Goal: Check status: Check status

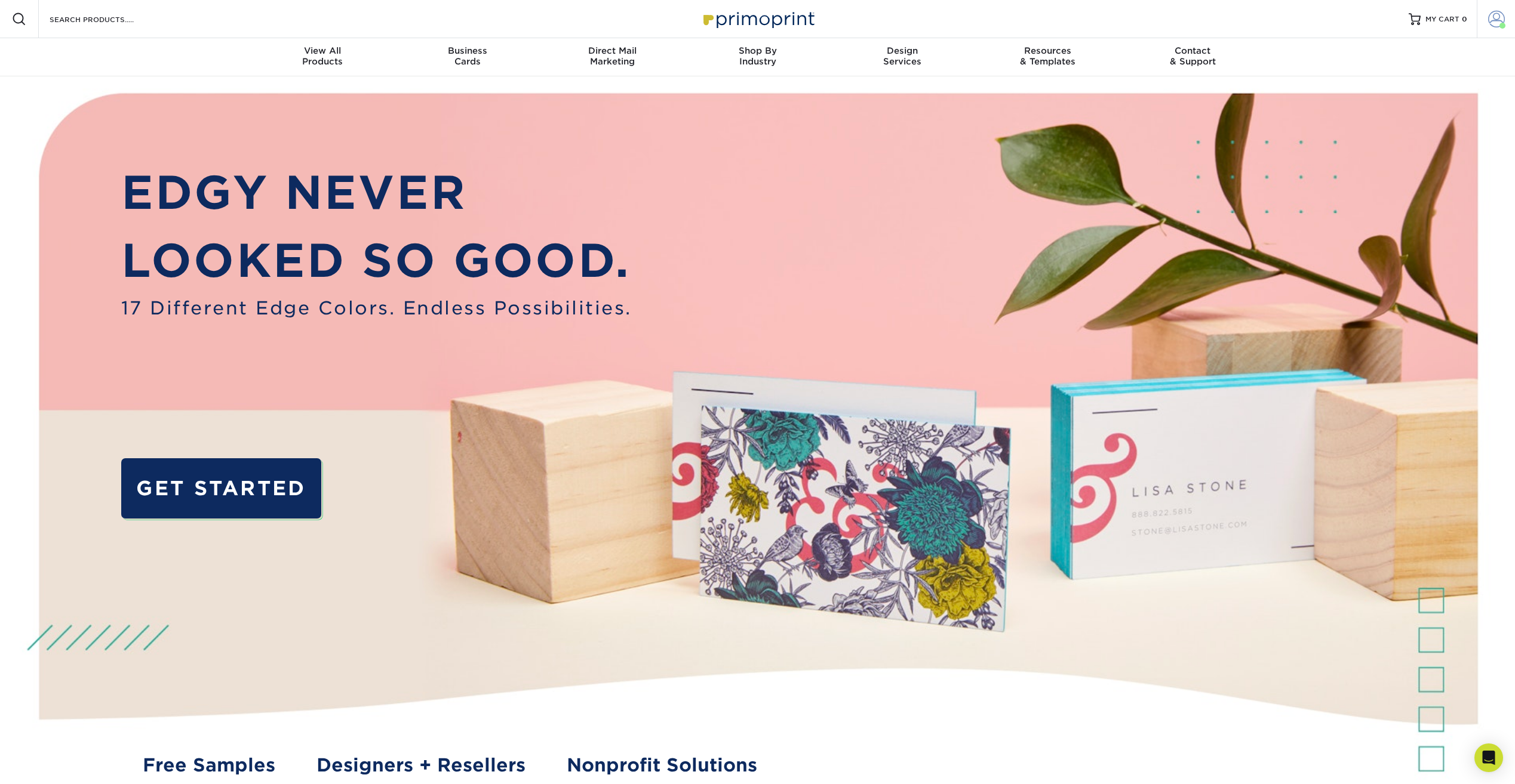
click at [1490, 17] on span at bounding box center [1497, 20] width 17 height 17
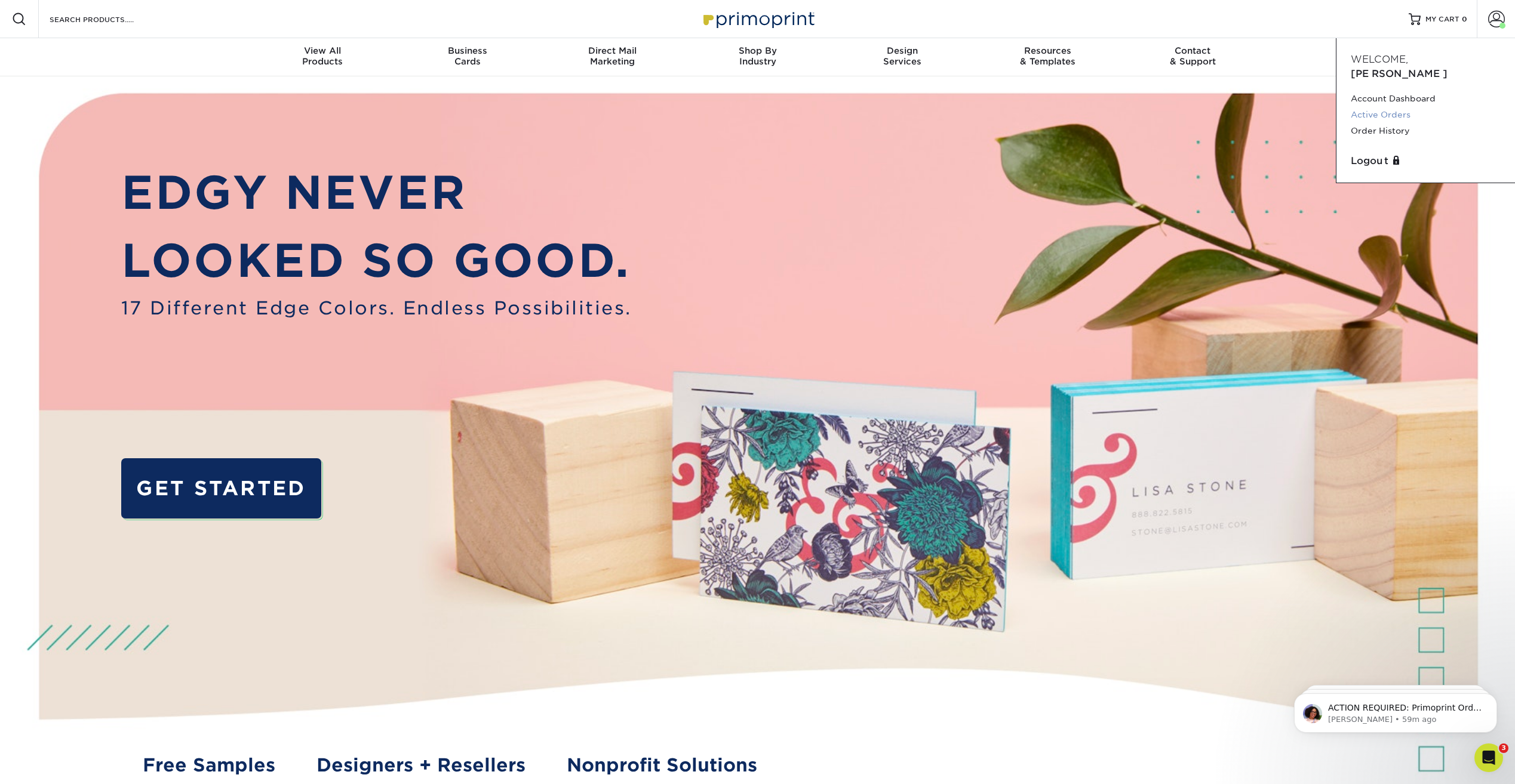
click at [1397, 107] on link "Active Orders" at bounding box center [1426, 114] width 150 height 16
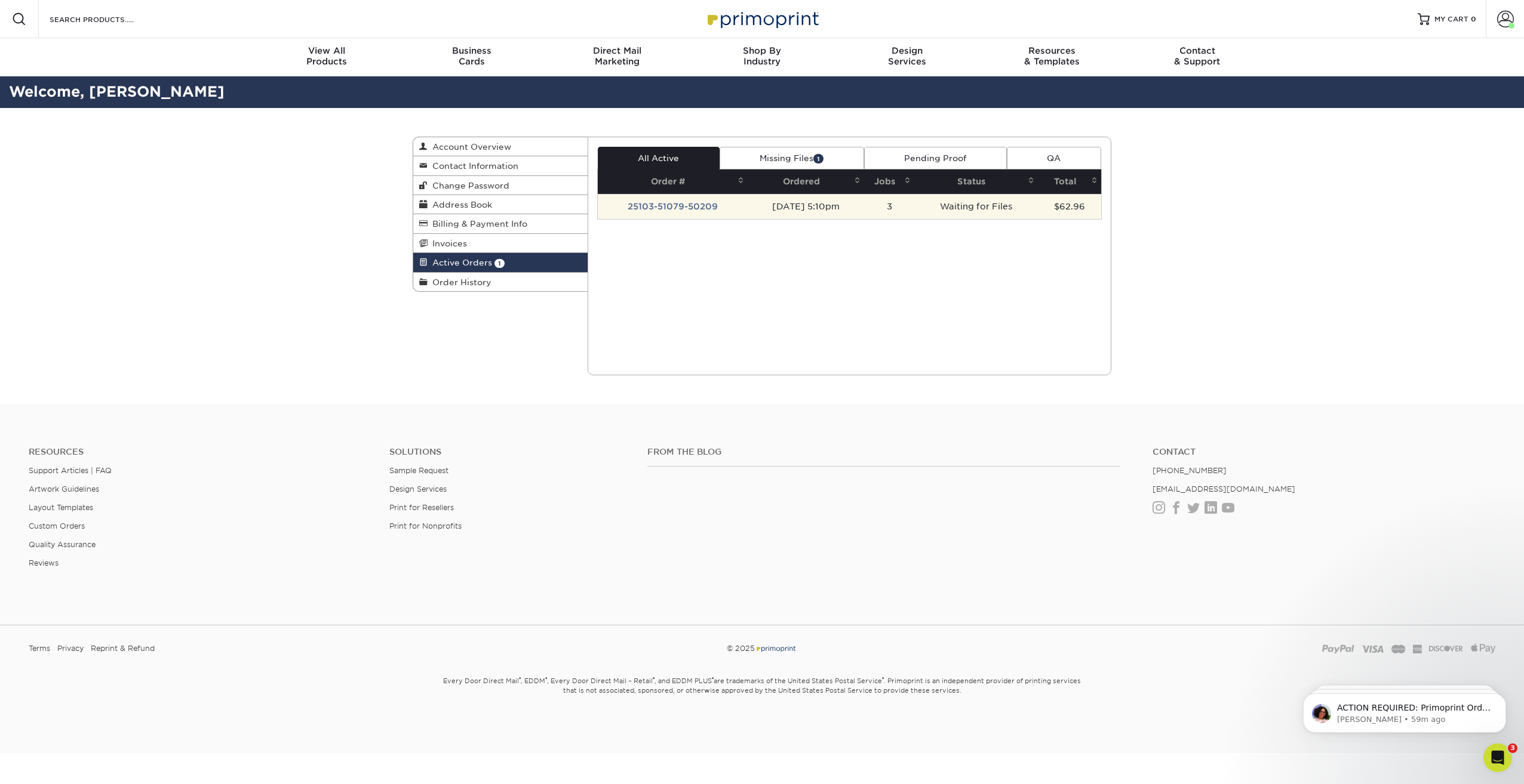
click at [992, 206] on td "Waiting for Files" at bounding box center [975, 206] width 124 height 25
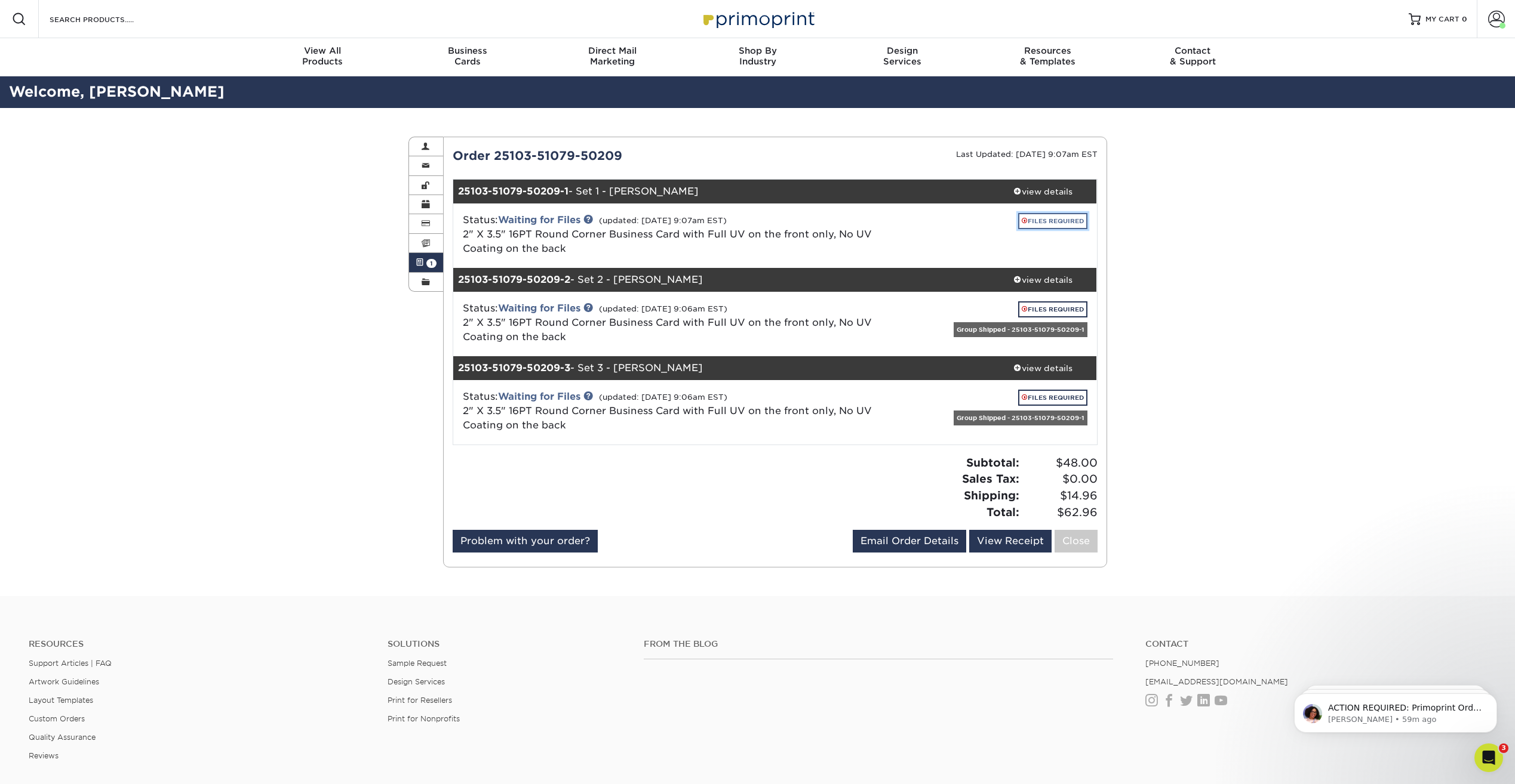
click at [1072, 218] on link "FILES REQUIRED" at bounding box center [1052, 221] width 69 height 16
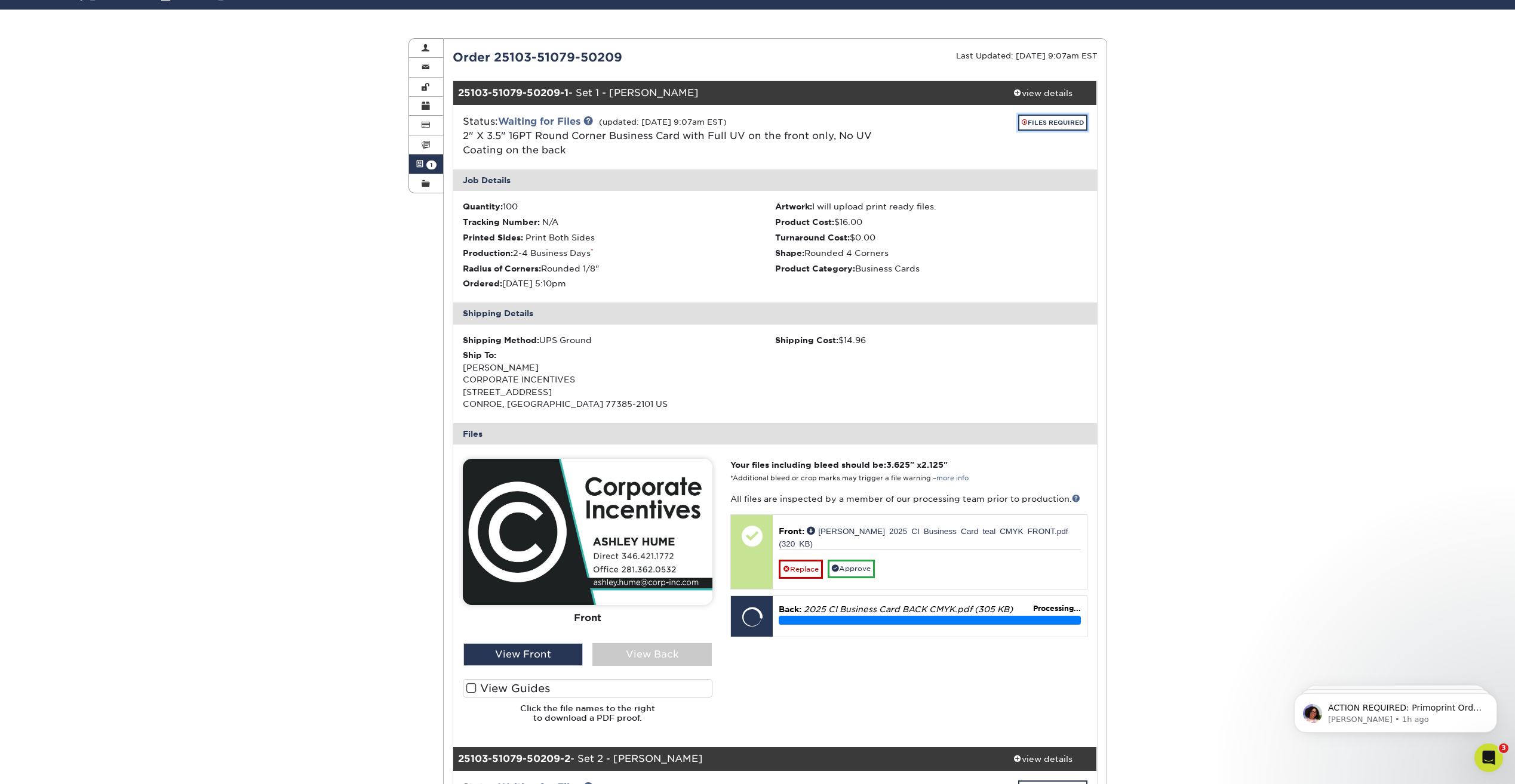
scroll to position [119, 0]
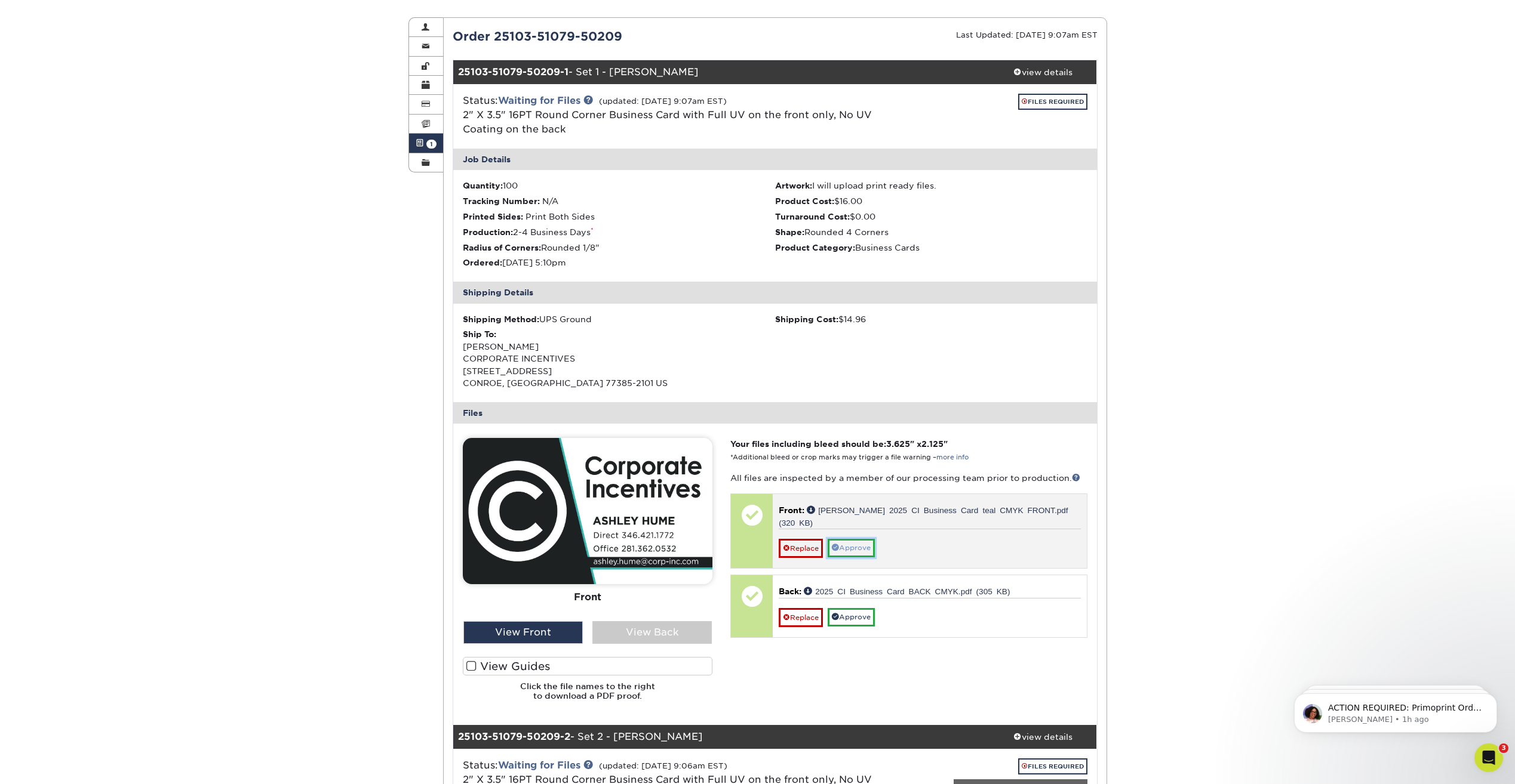
click at [850, 545] on link "Approve" at bounding box center [851, 549] width 47 height 19
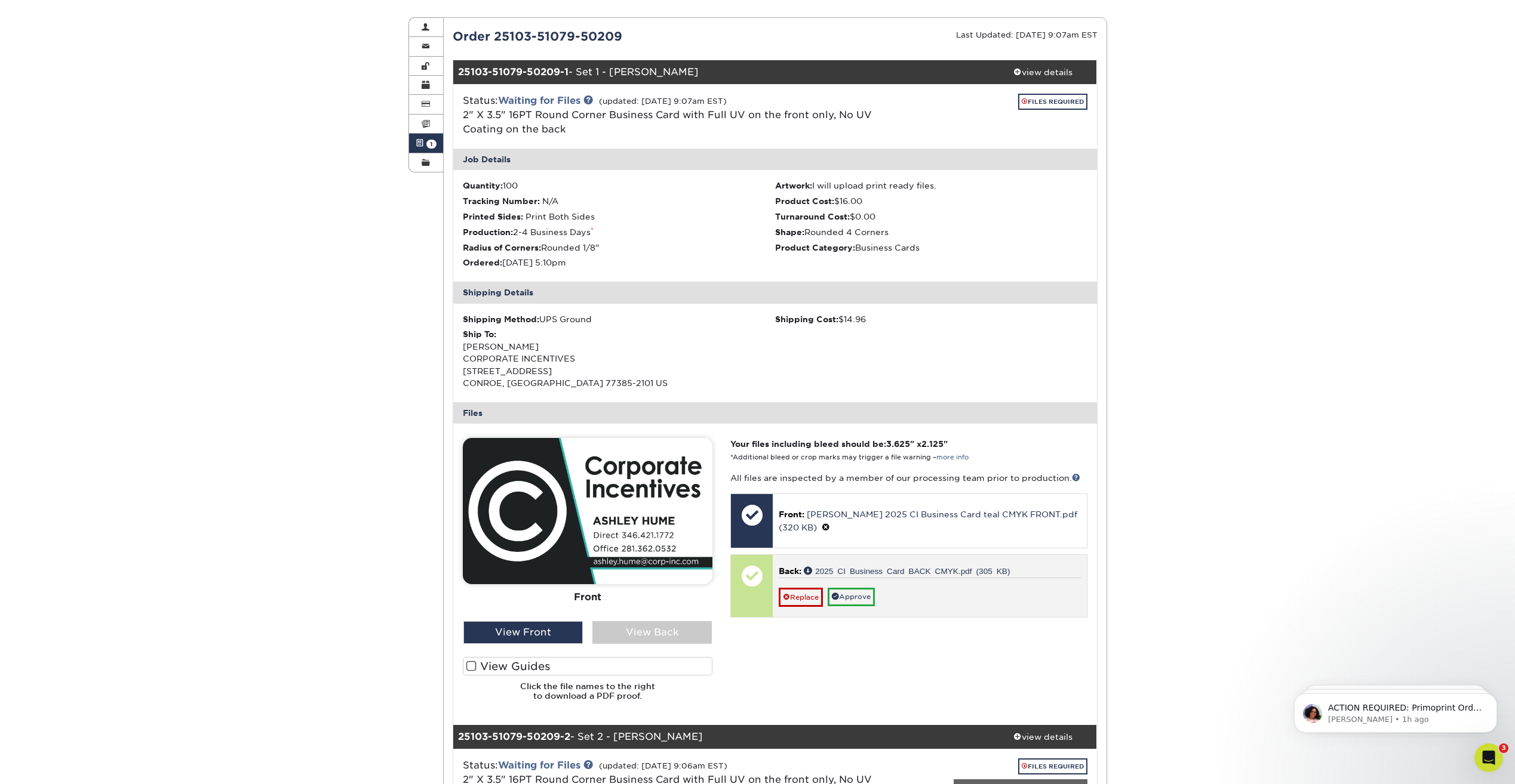
click at [935, 577] on p "Back: 2025 CI Business Card BACK CMYK.pdf (305 KB)" at bounding box center [929, 572] width 301 height 12
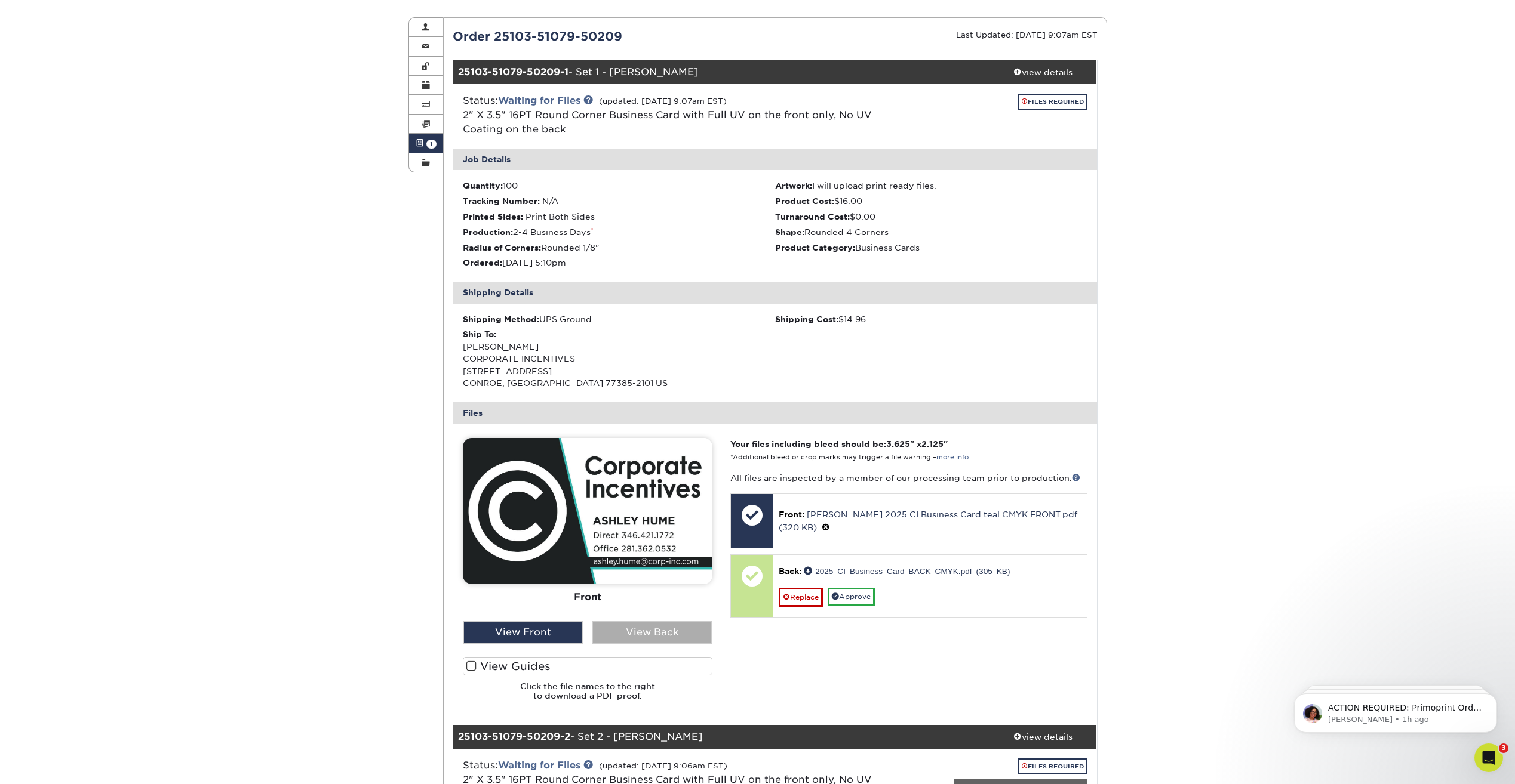
click at [675, 635] on div "View Back" at bounding box center [652, 632] width 119 height 23
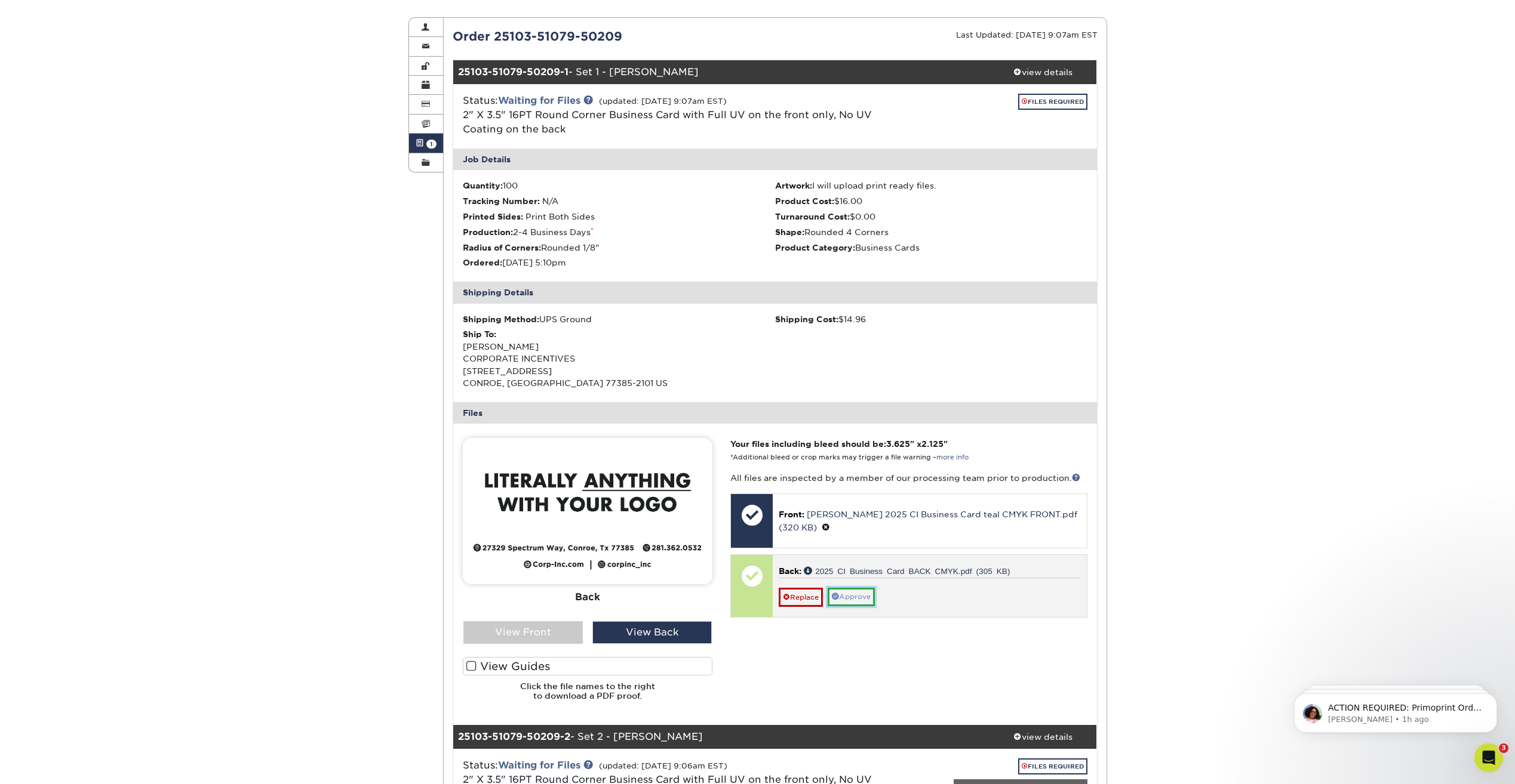
click at [853, 593] on link "Approve" at bounding box center [851, 597] width 47 height 19
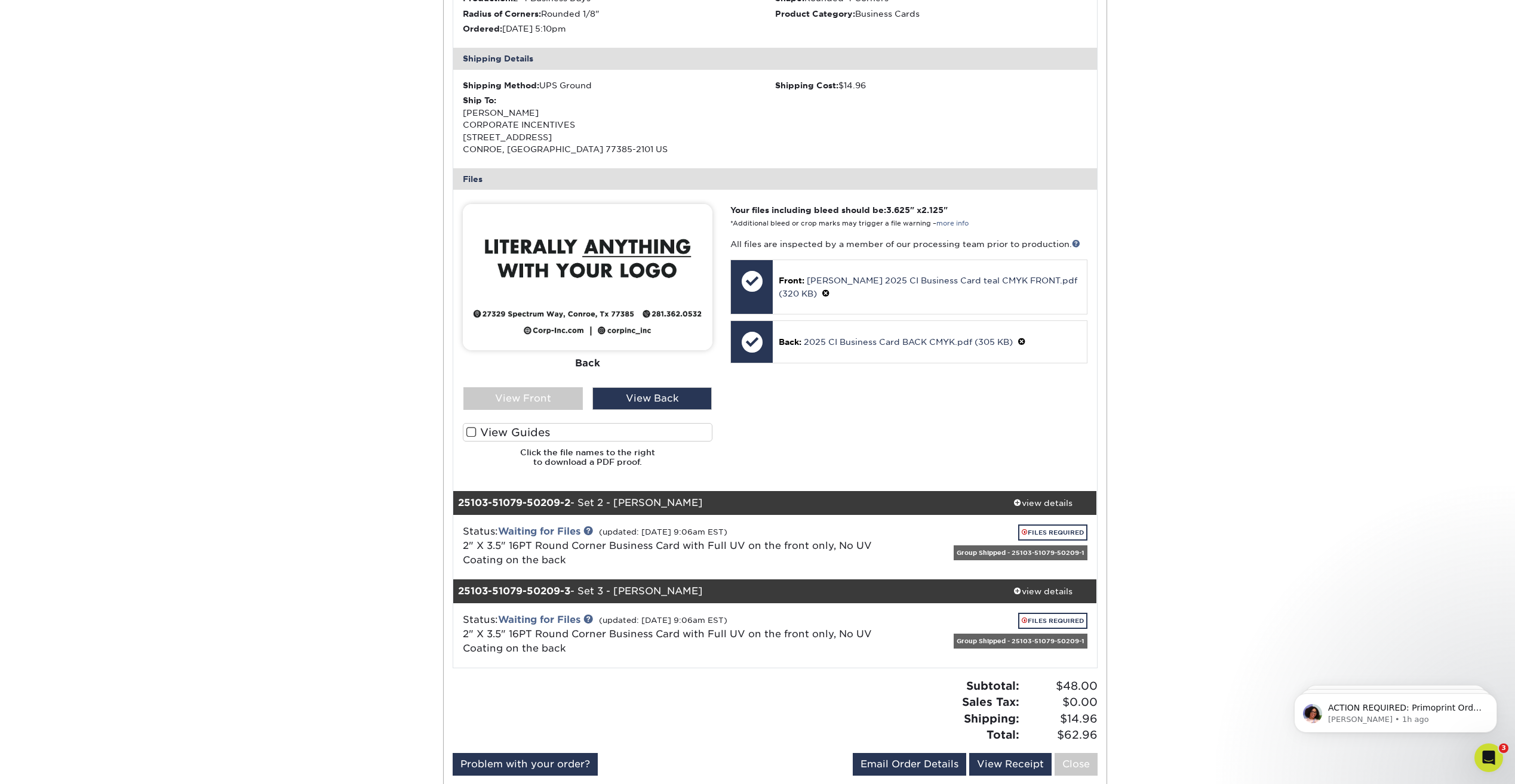
scroll to position [358, 0]
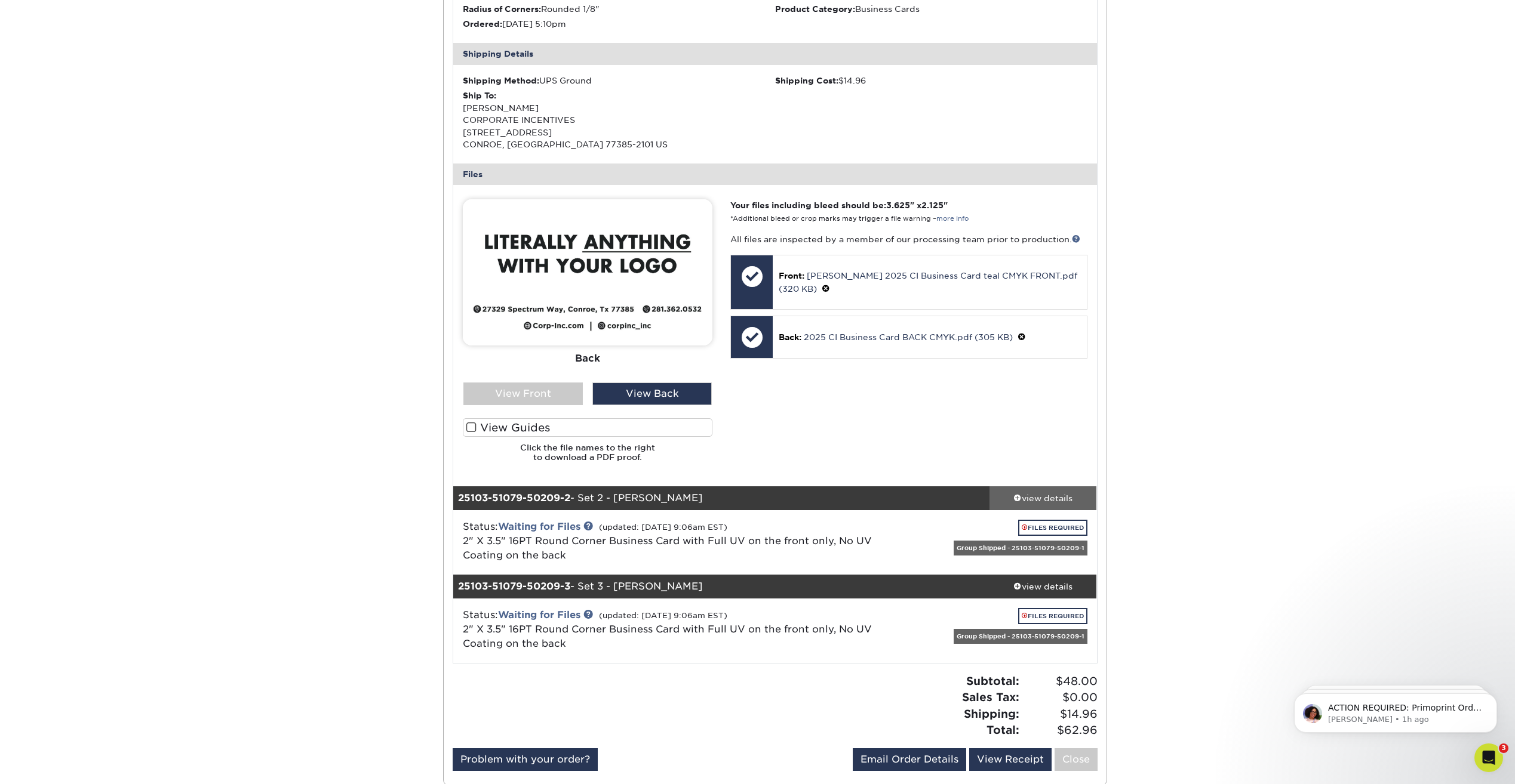
click at [1049, 502] on div "view details" at bounding box center [1043, 498] width 108 height 12
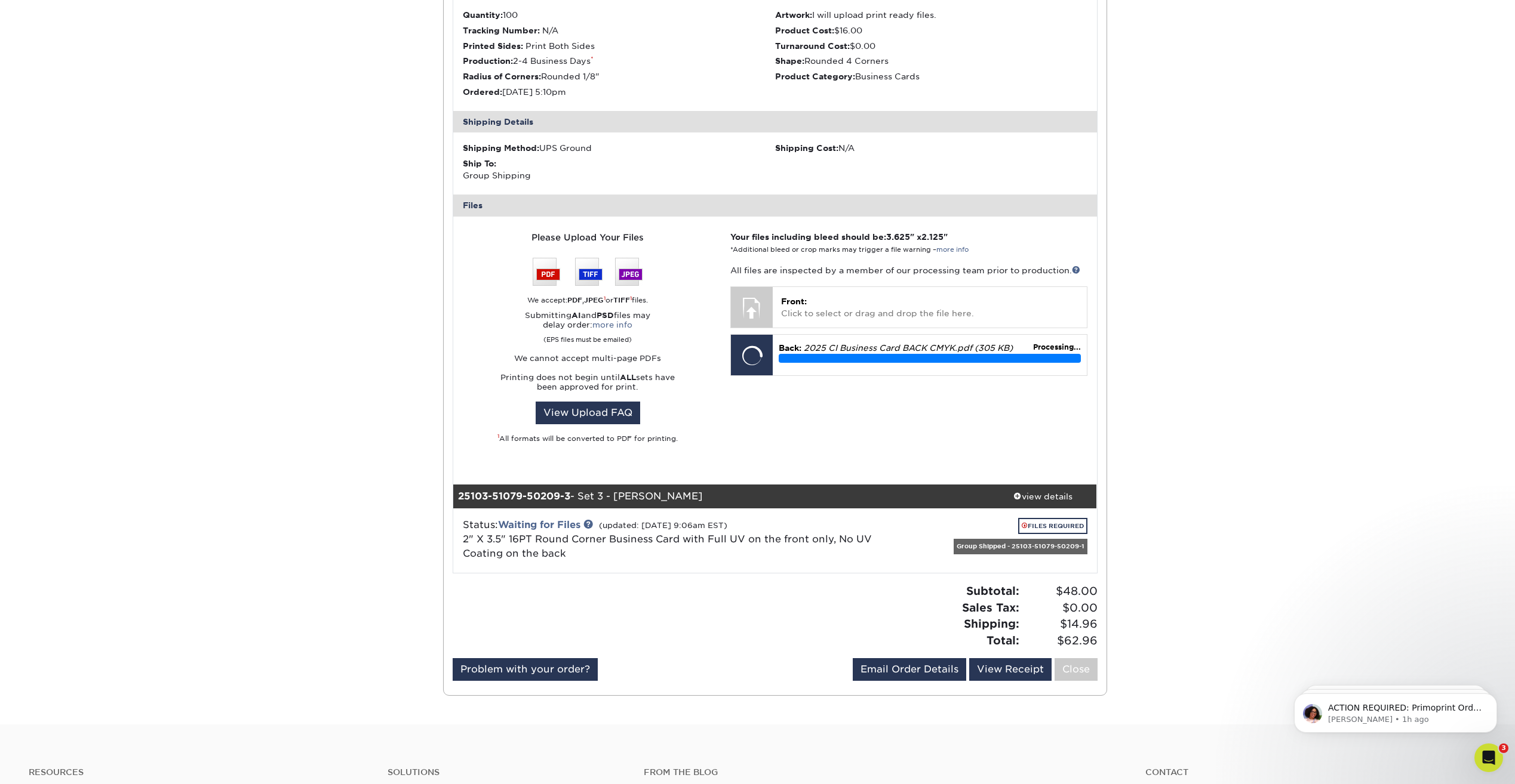
scroll to position [1014, 0]
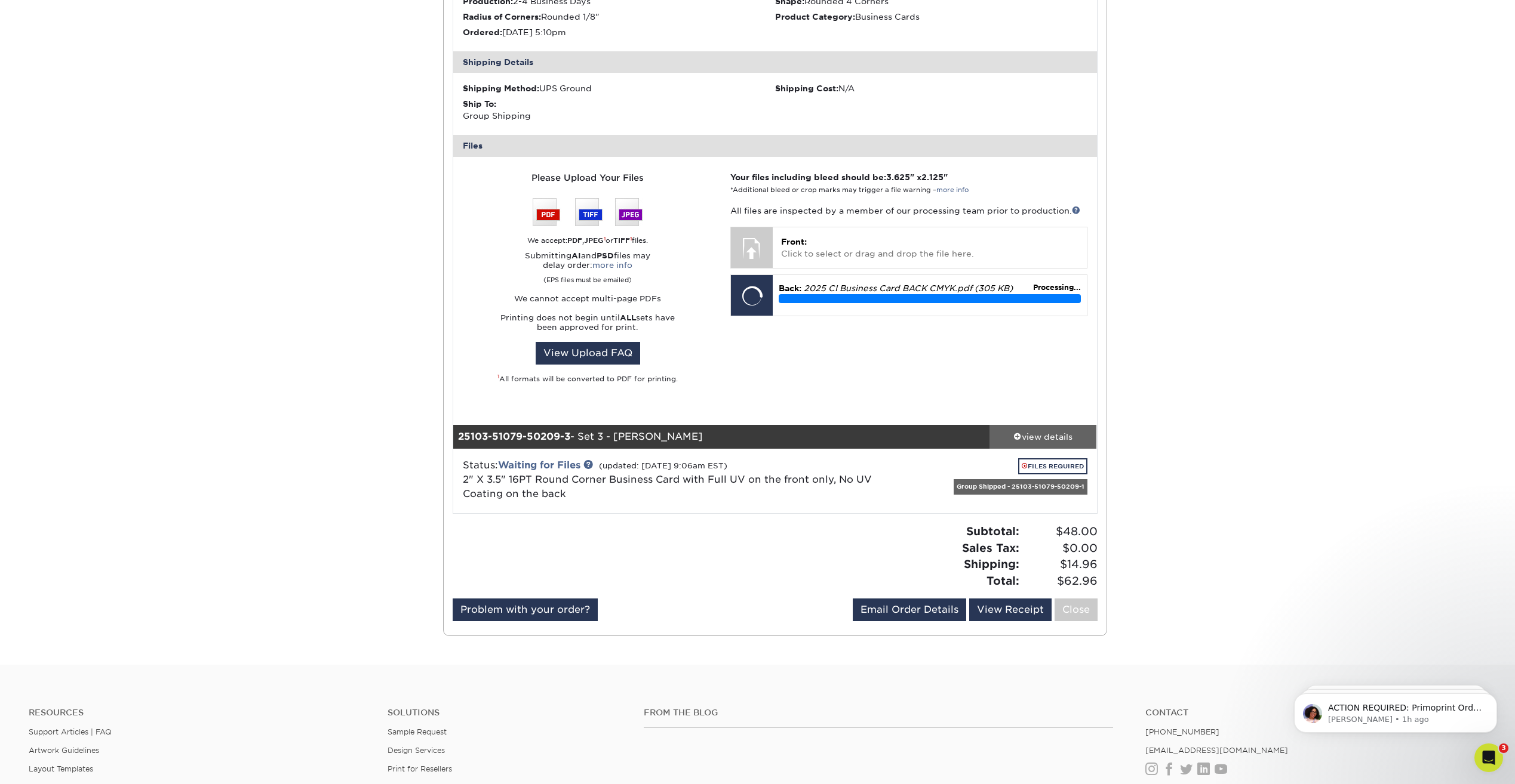
click at [1060, 442] on div "view details" at bounding box center [1043, 437] width 108 height 12
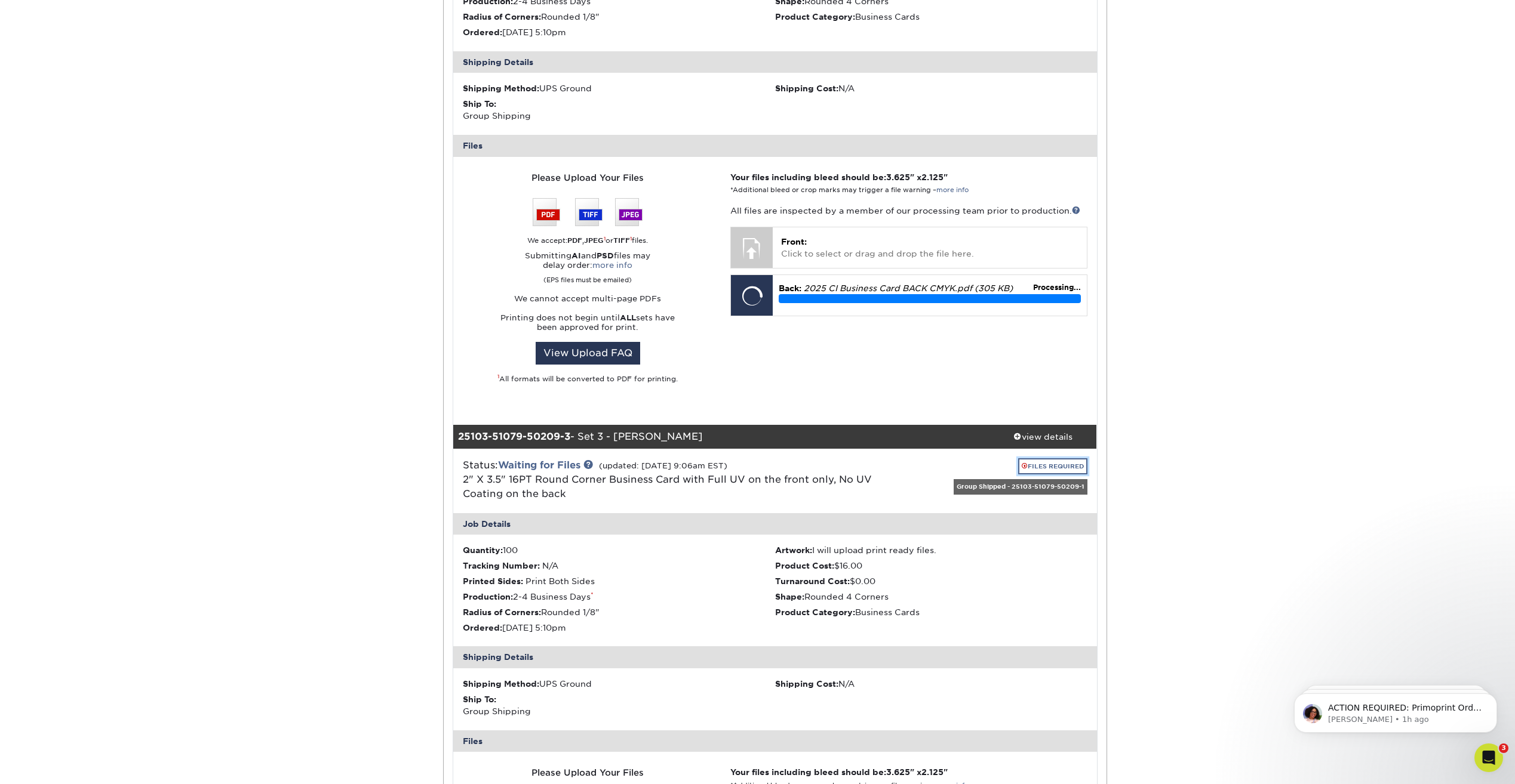
click at [1053, 461] on link "FILES REQUIRED" at bounding box center [1052, 466] width 69 height 16
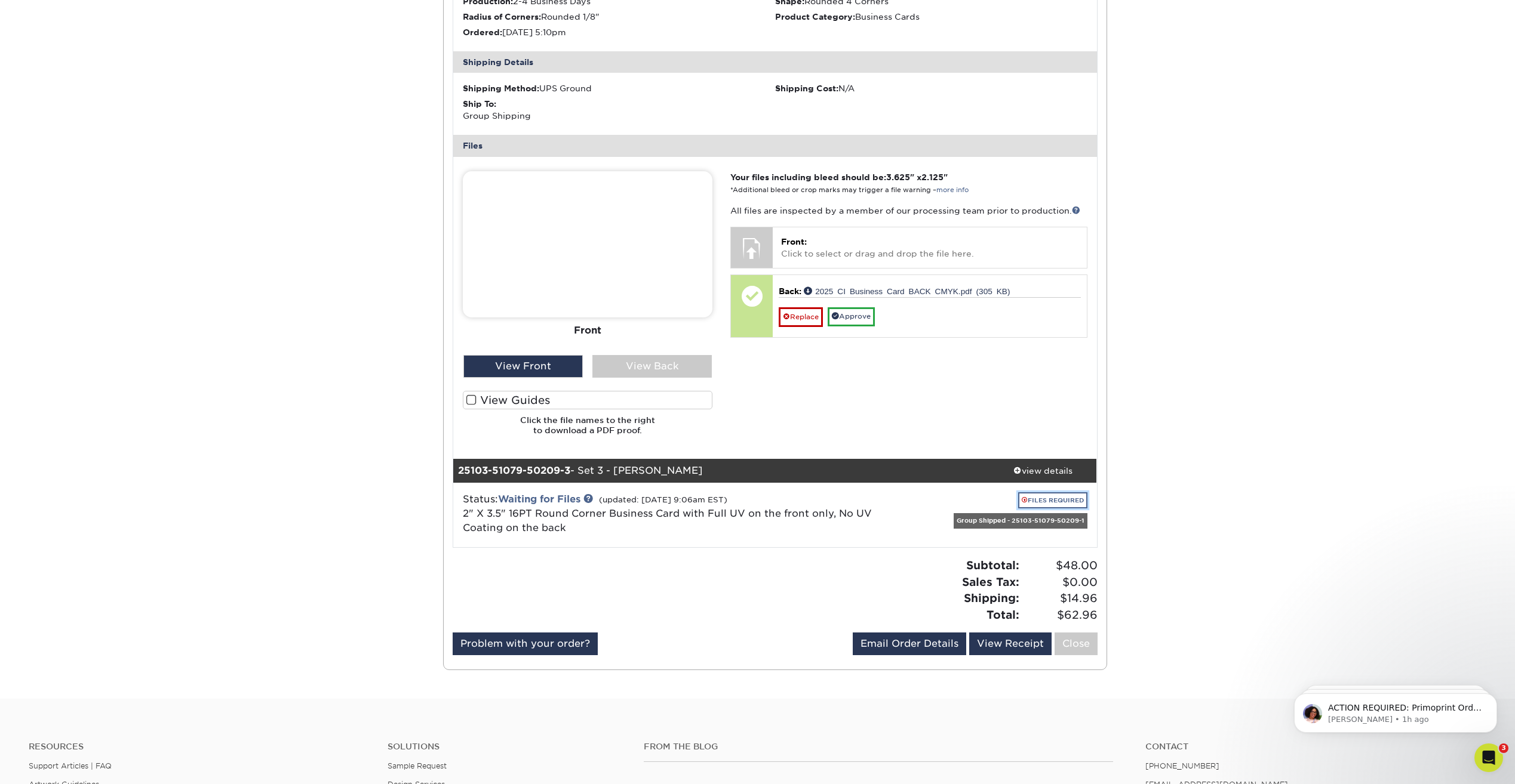
click at [1060, 502] on link "FILES REQUIRED" at bounding box center [1052, 500] width 69 height 16
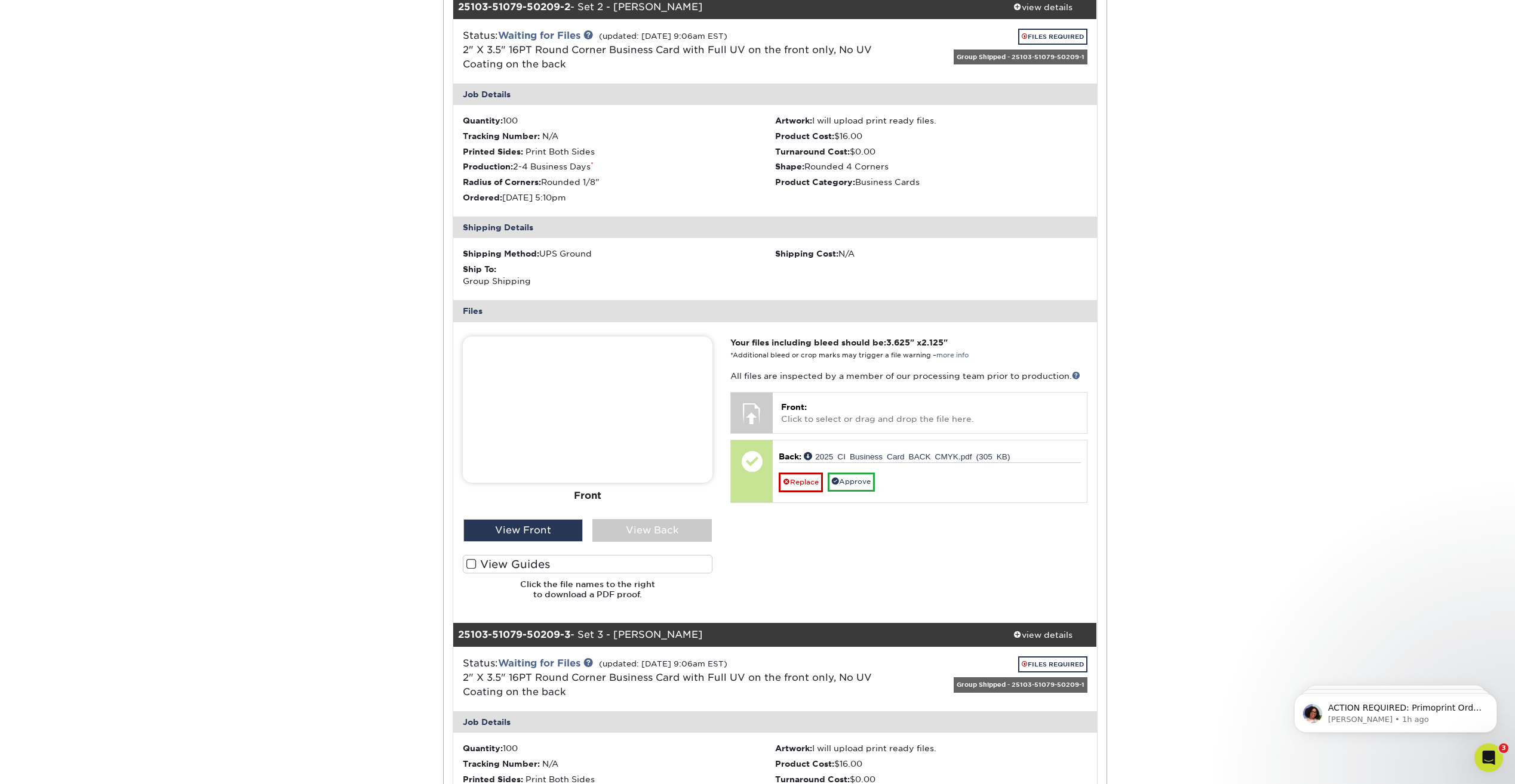
scroll to position [836, 0]
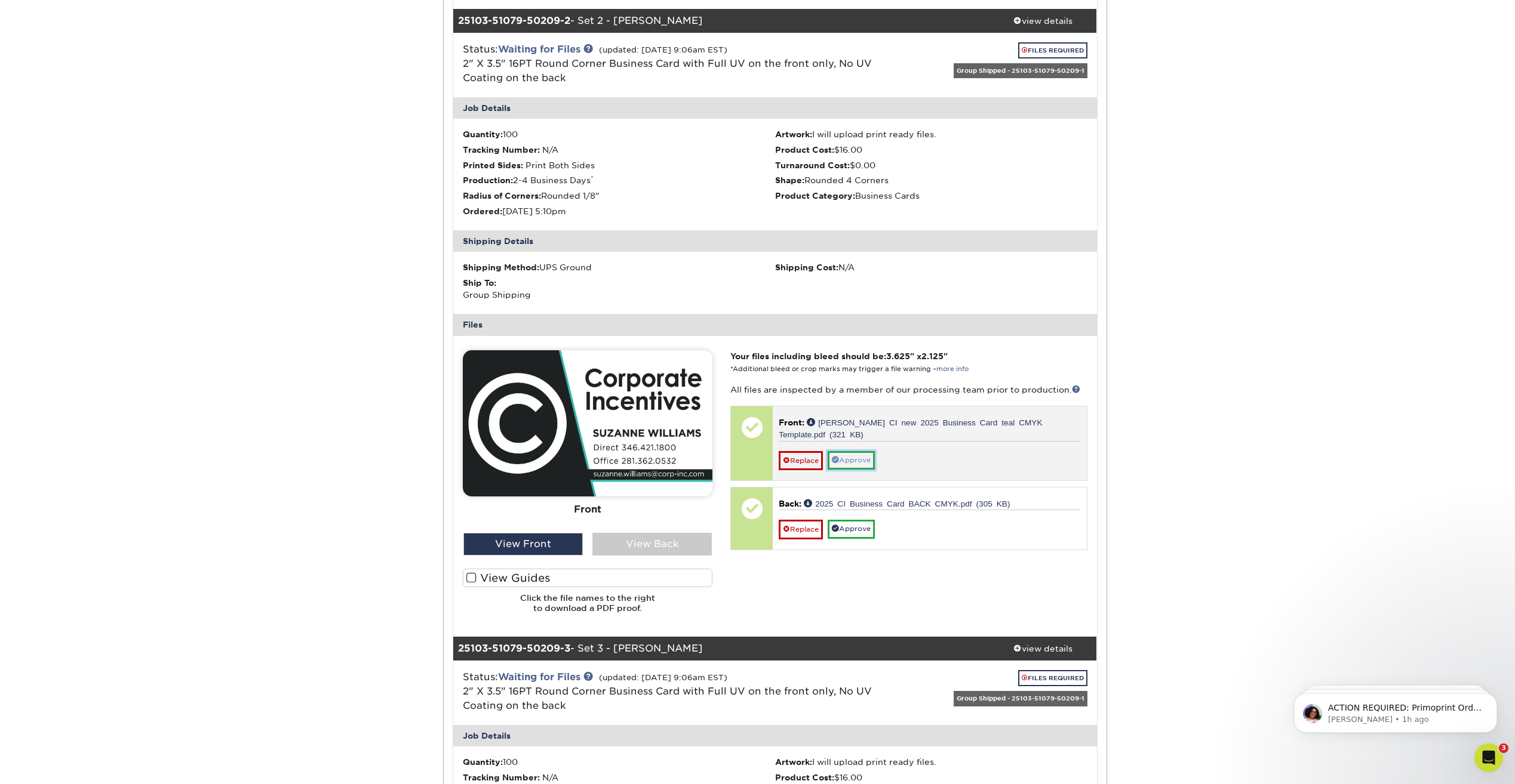
click at [865, 462] on link "Approve" at bounding box center [851, 461] width 47 height 19
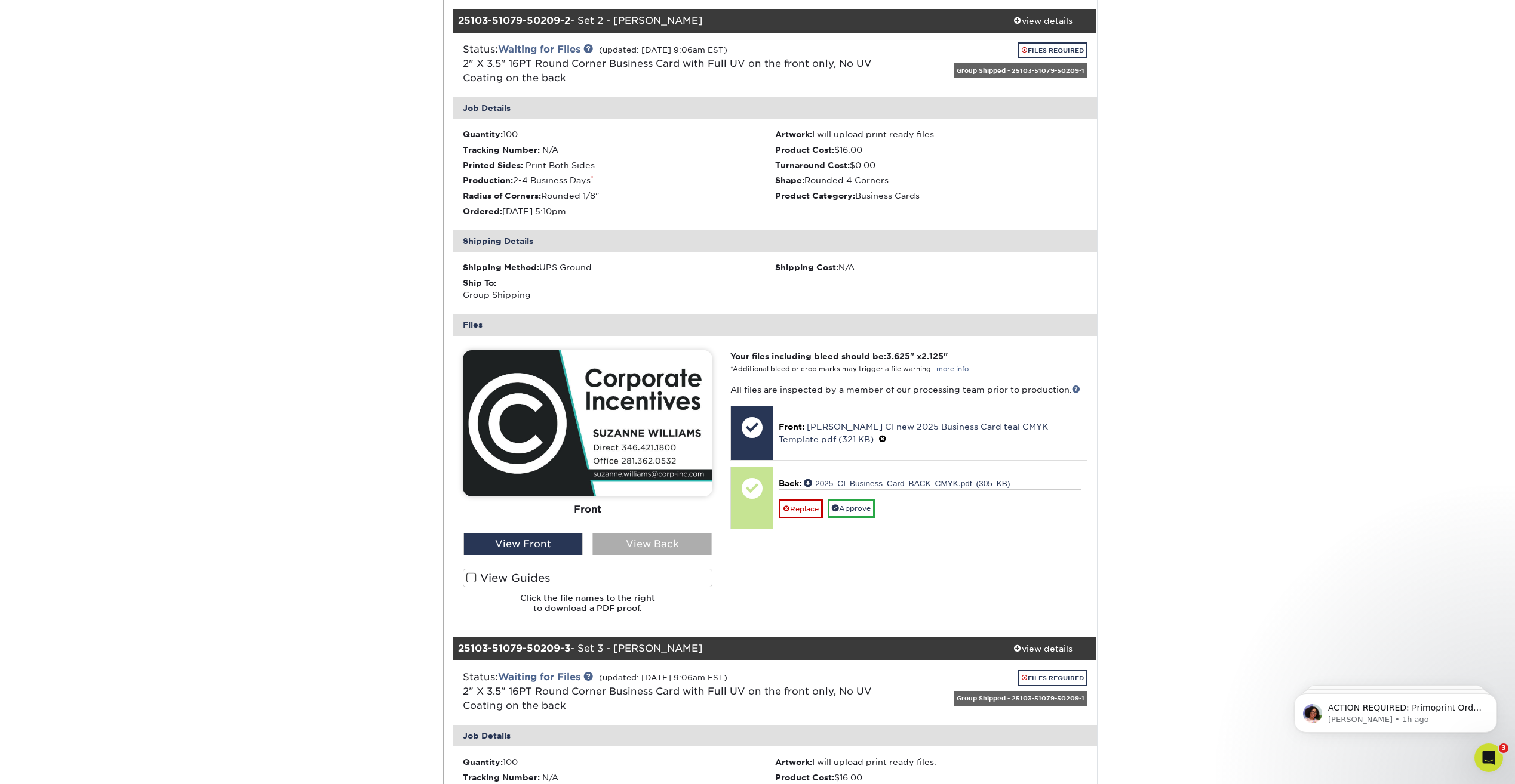
click at [695, 545] on div "View Back" at bounding box center [652, 544] width 119 height 23
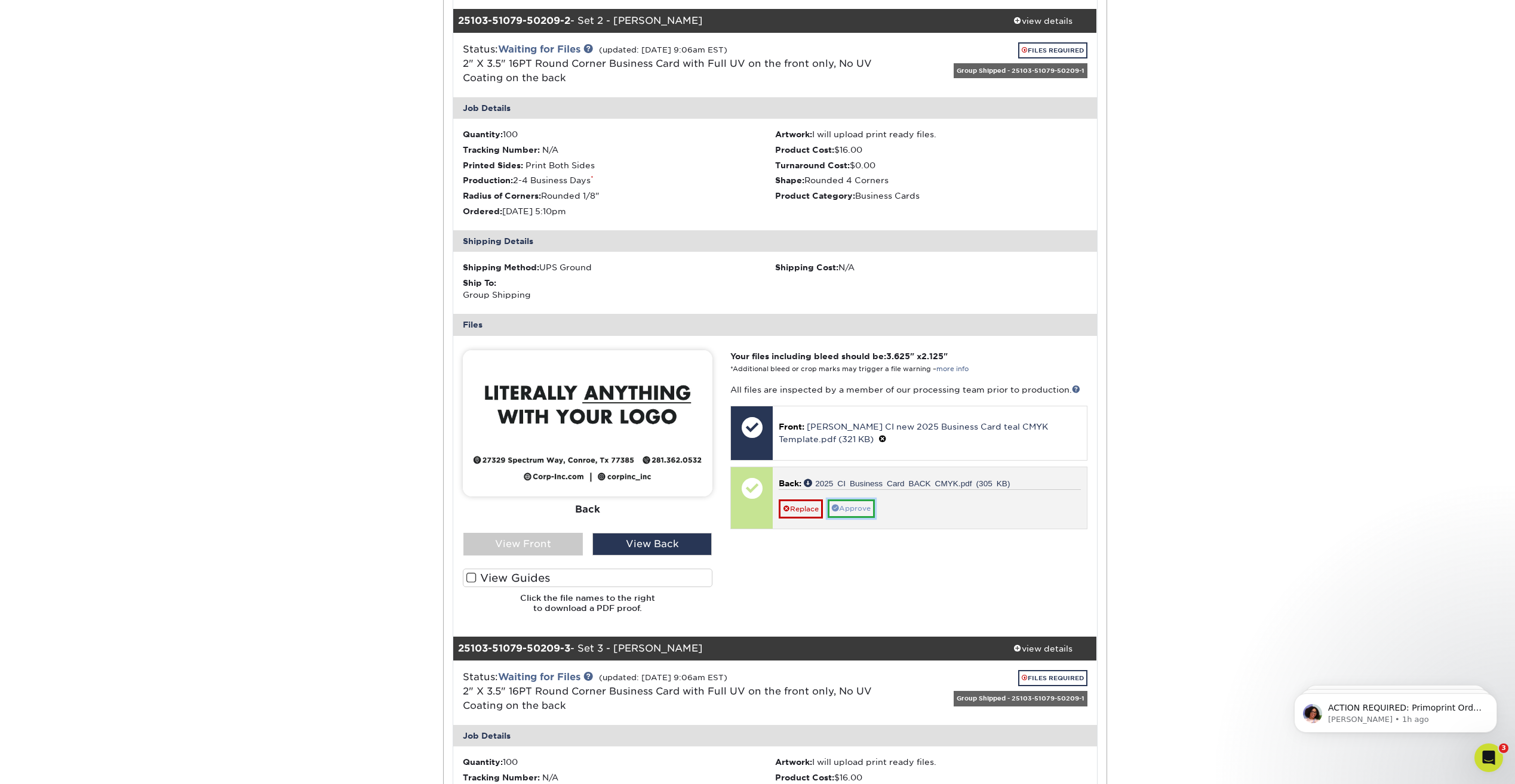
click at [862, 504] on link "Approve" at bounding box center [851, 509] width 47 height 19
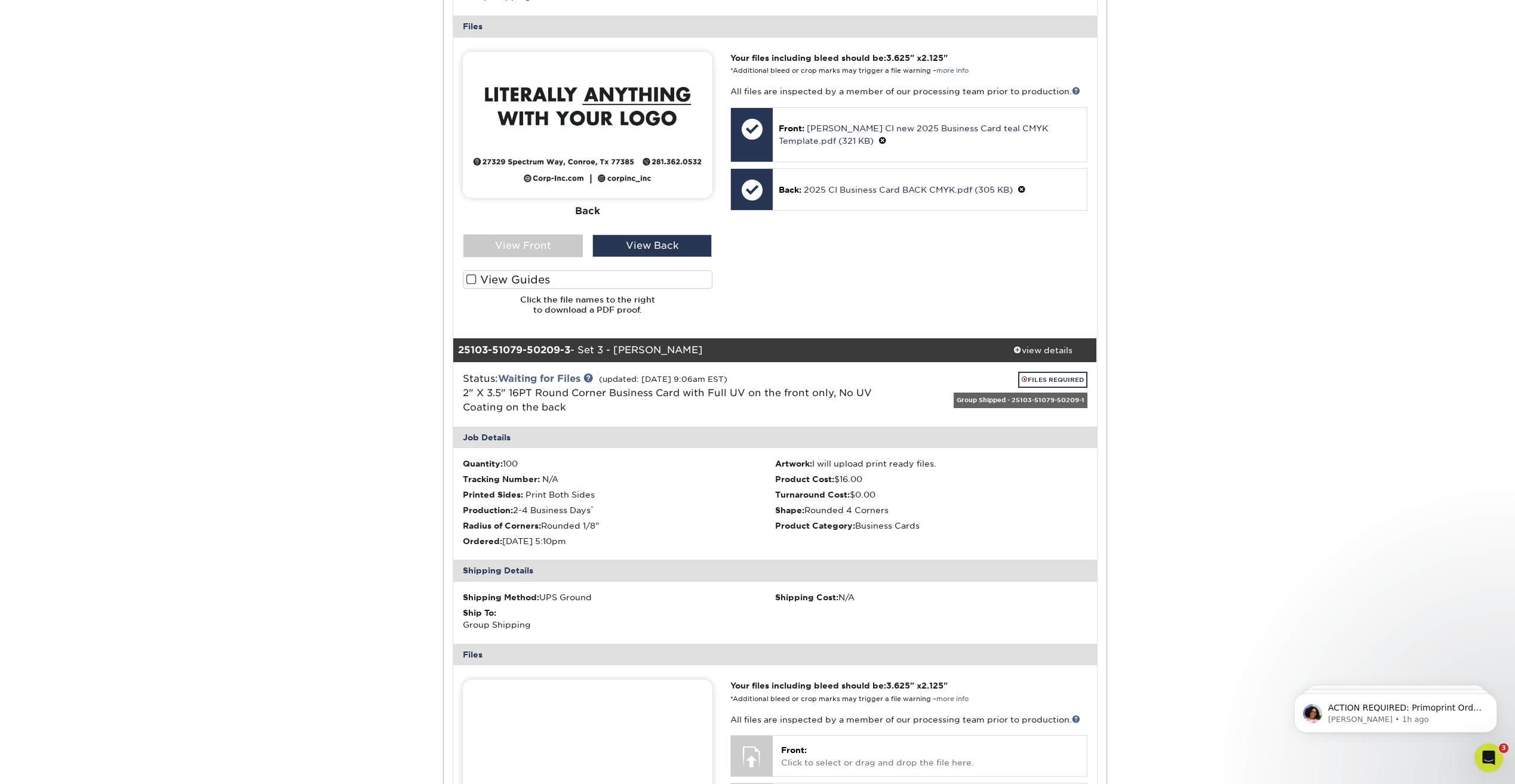
scroll to position [1313, 0]
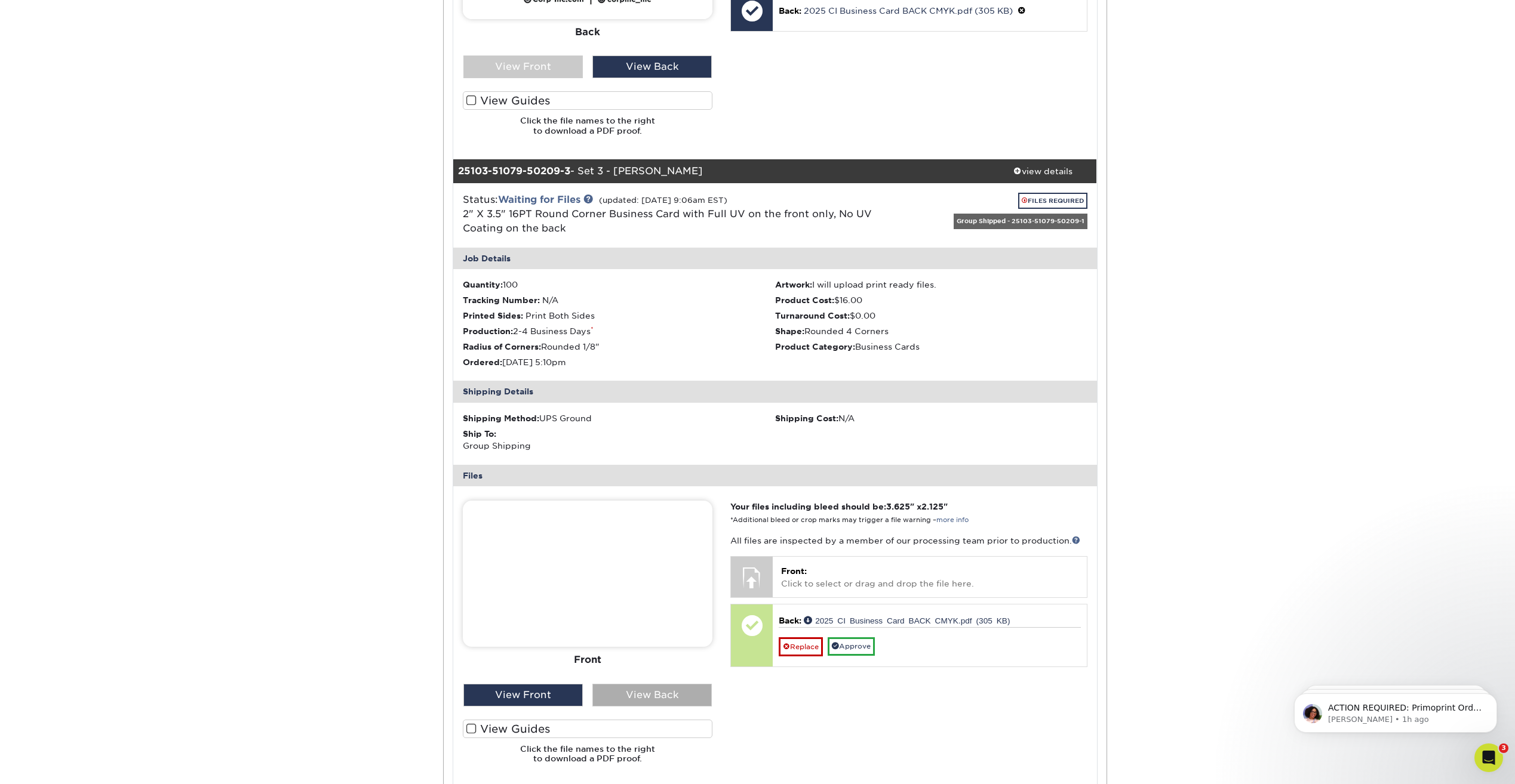
click at [661, 687] on div "View Back" at bounding box center [652, 695] width 119 height 23
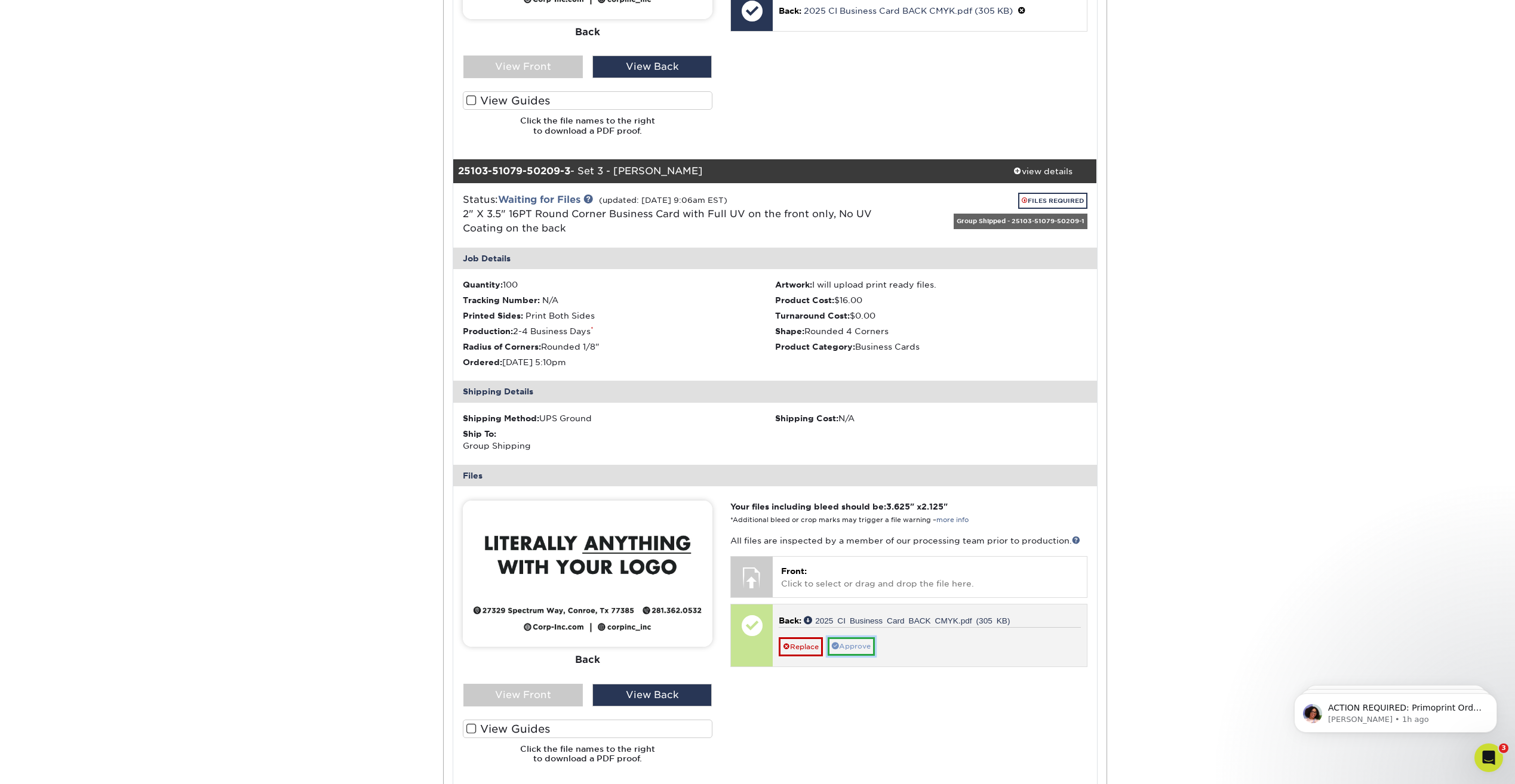
click at [854, 643] on link "Approve" at bounding box center [851, 647] width 47 height 19
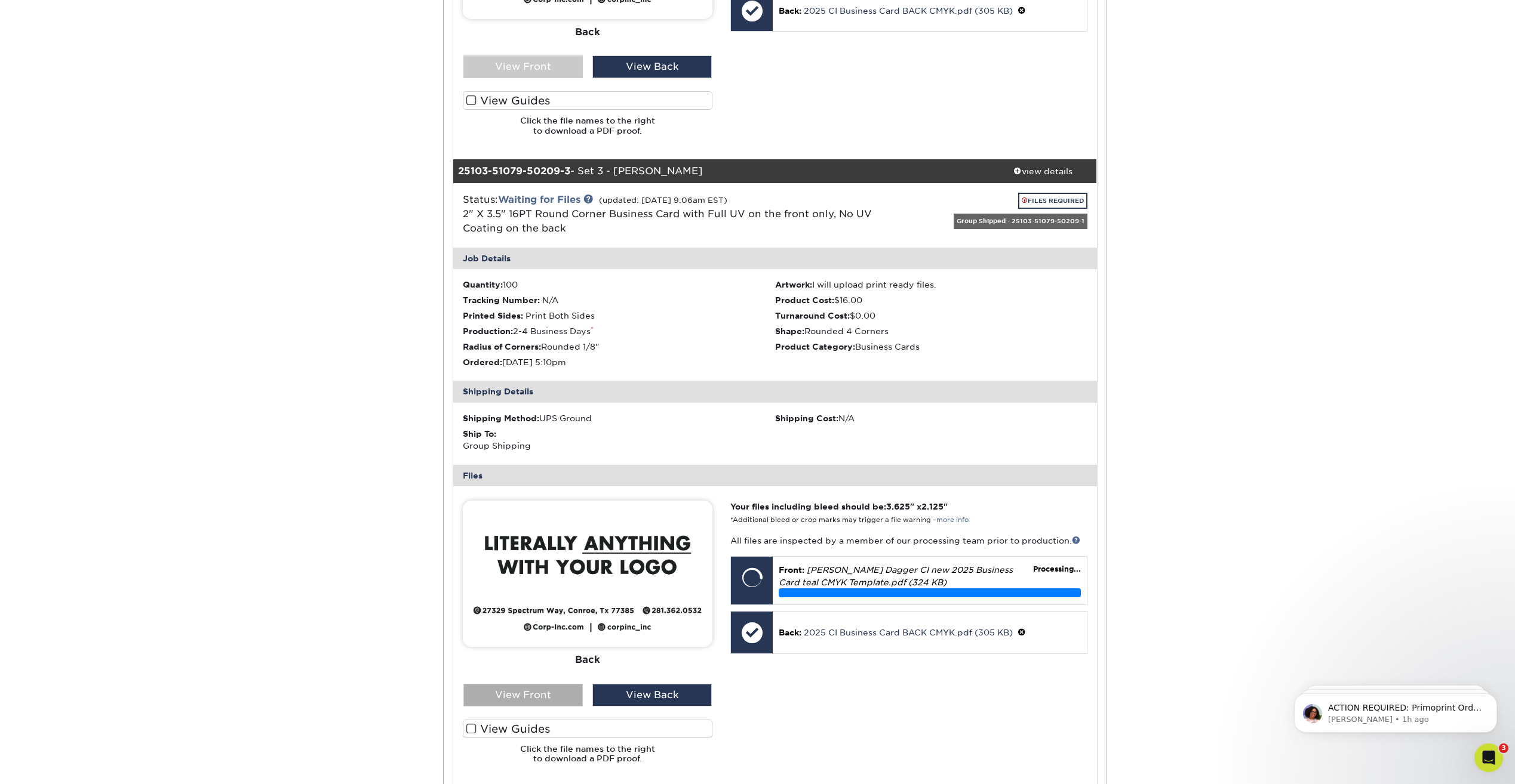
click at [506, 690] on div "View Front" at bounding box center [523, 695] width 119 height 23
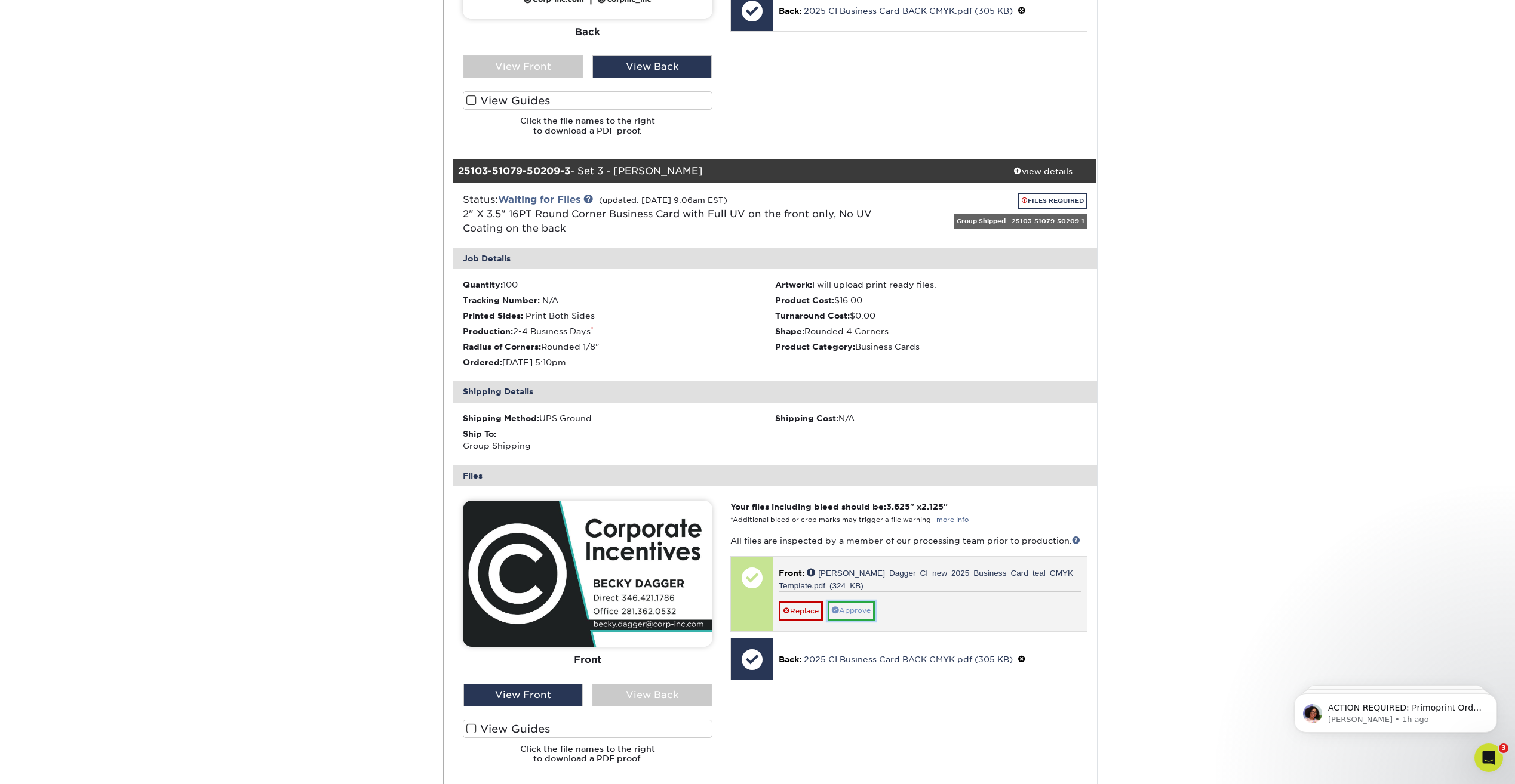
click at [842, 609] on link "Approve" at bounding box center [851, 611] width 47 height 19
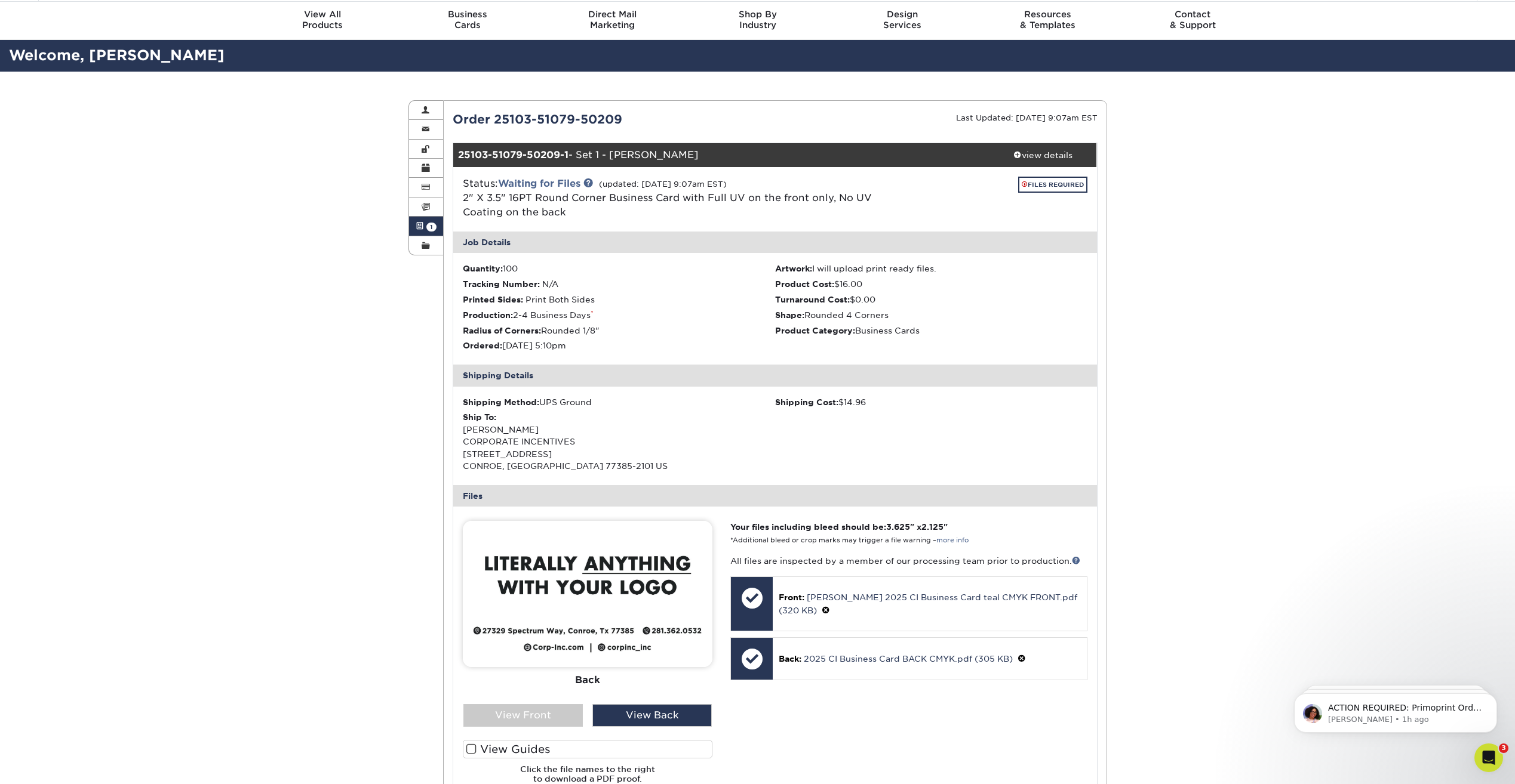
scroll to position [0, 0]
